Goal: Task Accomplishment & Management: Manage account settings

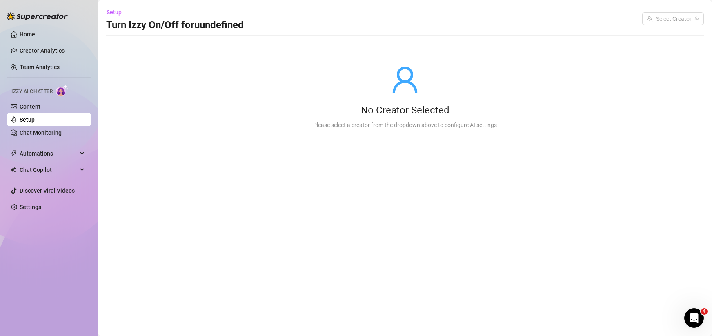
click at [35, 123] on link "Setup" at bounding box center [27, 119] width 15 height 7
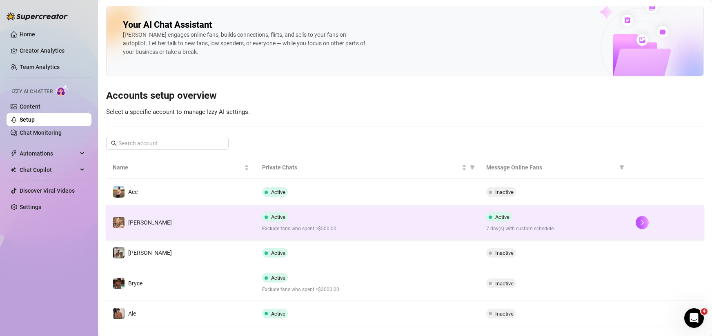
click at [174, 220] on td "Dawn" at bounding box center [181, 222] width 150 height 34
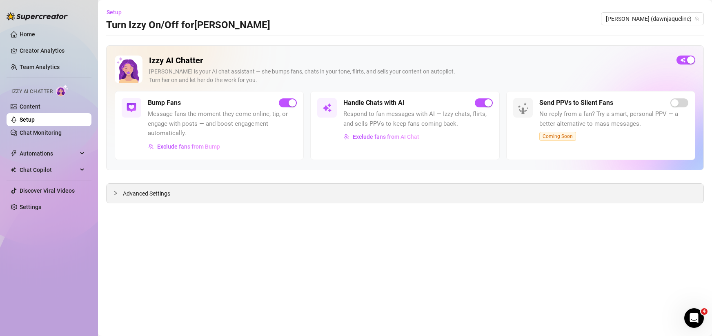
click at [163, 195] on span "Advanced Settings" at bounding box center [146, 193] width 47 height 9
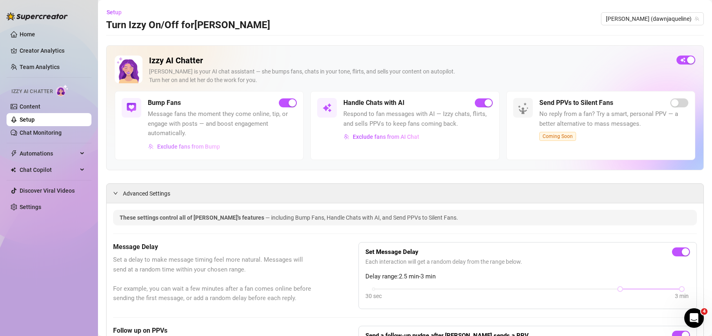
click at [187, 148] on span "Exclude fans from Bump" at bounding box center [188, 146] width 63 height 7
